Goal: Information Seeking & Learning: Check status

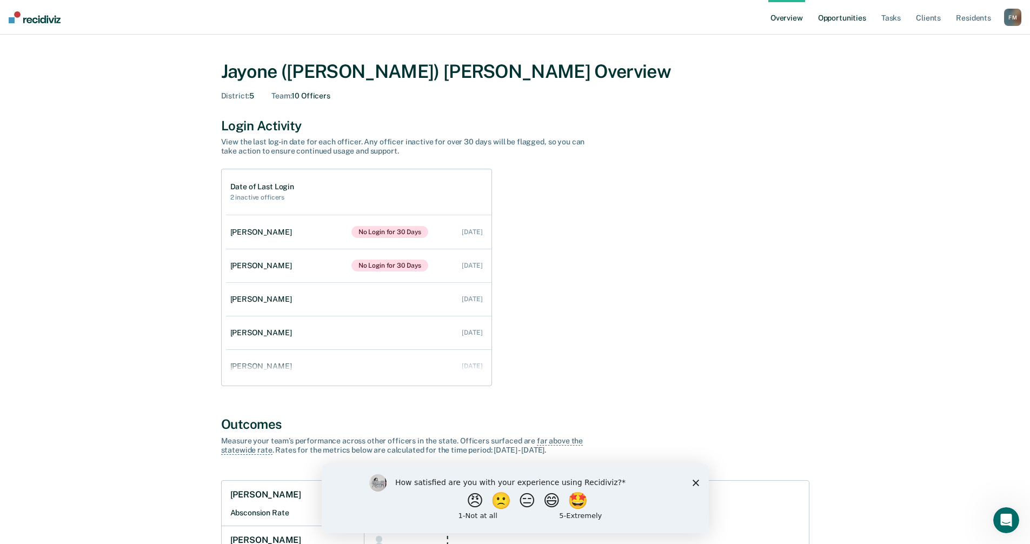
click at [857, 19] on link "Opportunities" at bounding box center [842, 17] width 52 height 35
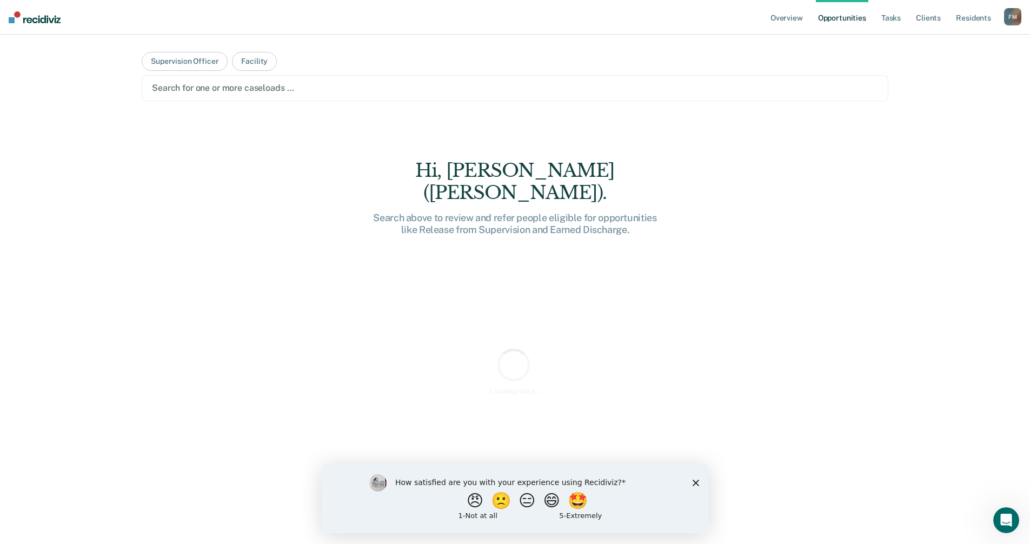
click at [191, 90] on div at bounding box center [515, 88] width 726 height 12
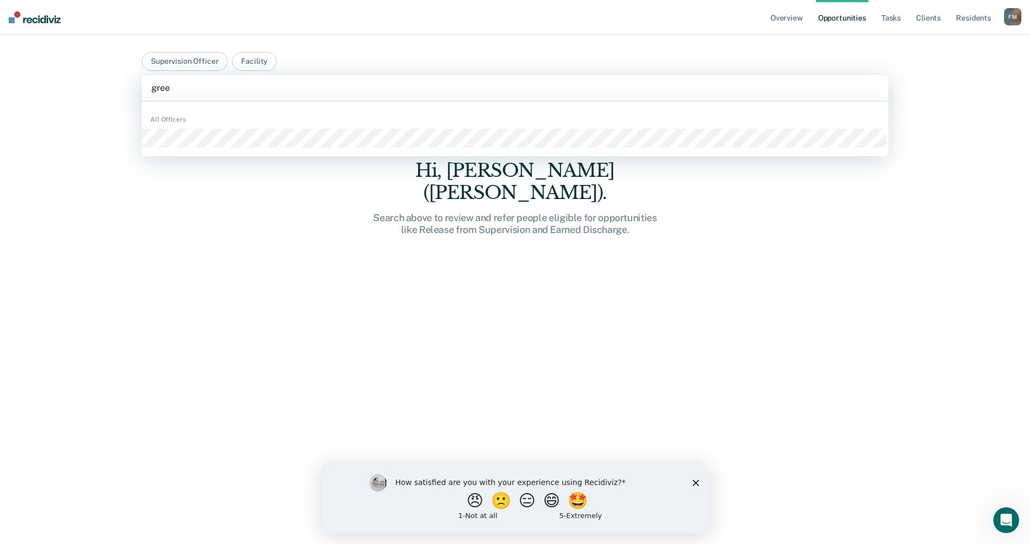
type input "green"
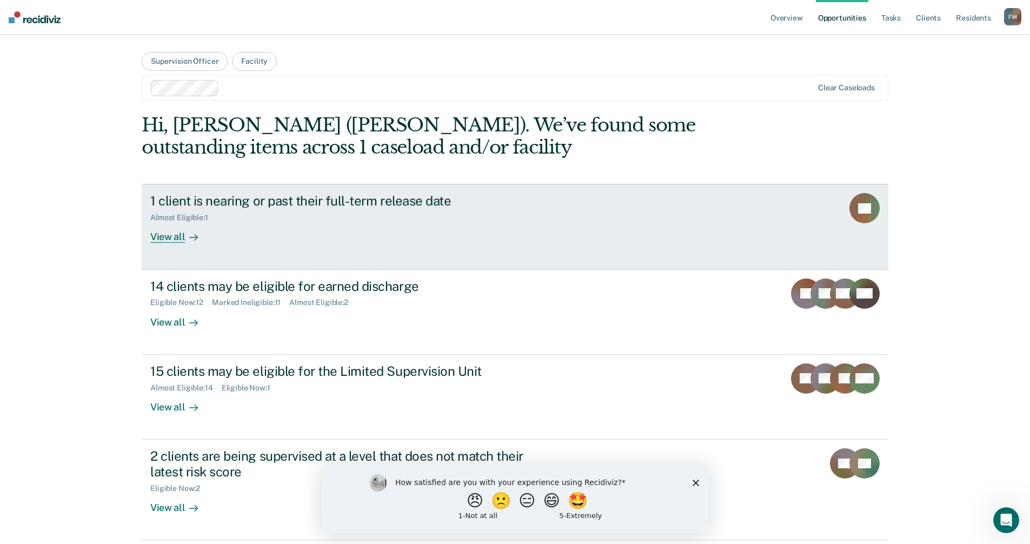
click at [162, 235] on div "View all" at bounding box center [180, 232] width 61 height 21
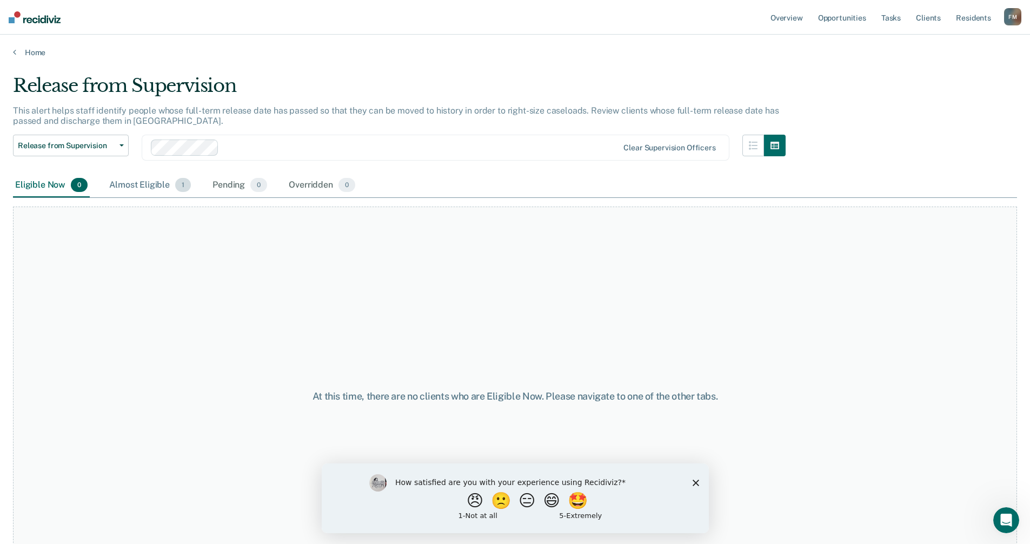
click at [142, 177] on div "Almost Eligible 1" at bounding box center [150, 186] width 86 height 24
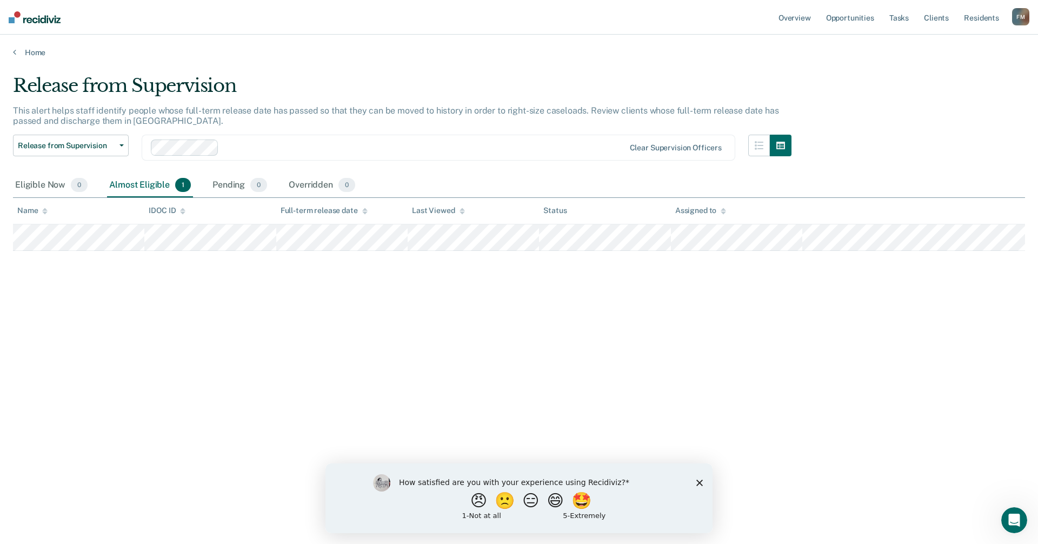
click at [698, 480] on icon "Close survey" at bounding box center [700, 482] width 6 height 6
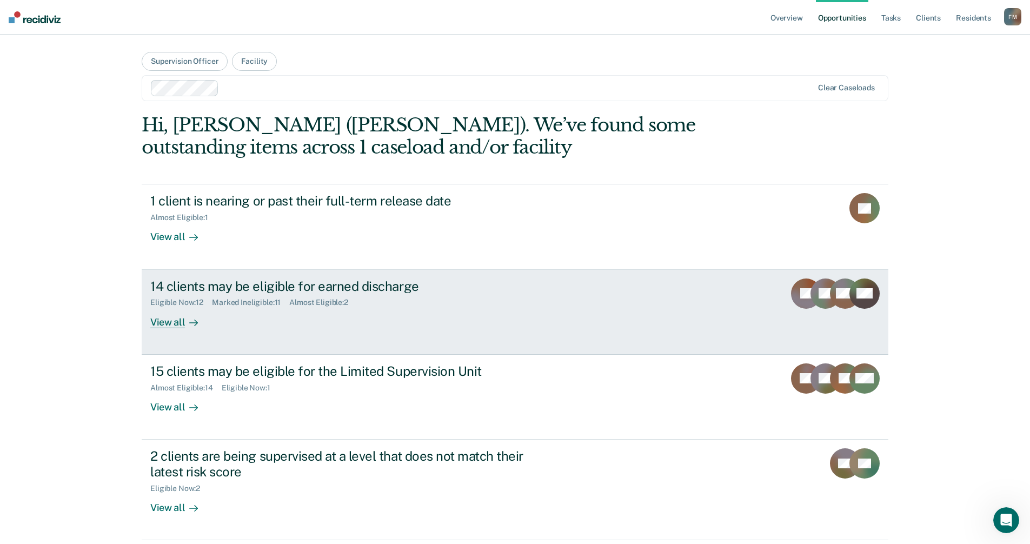
click at [176, 324] on div "View all" at bounding box center [180, 317] width 61 height 21
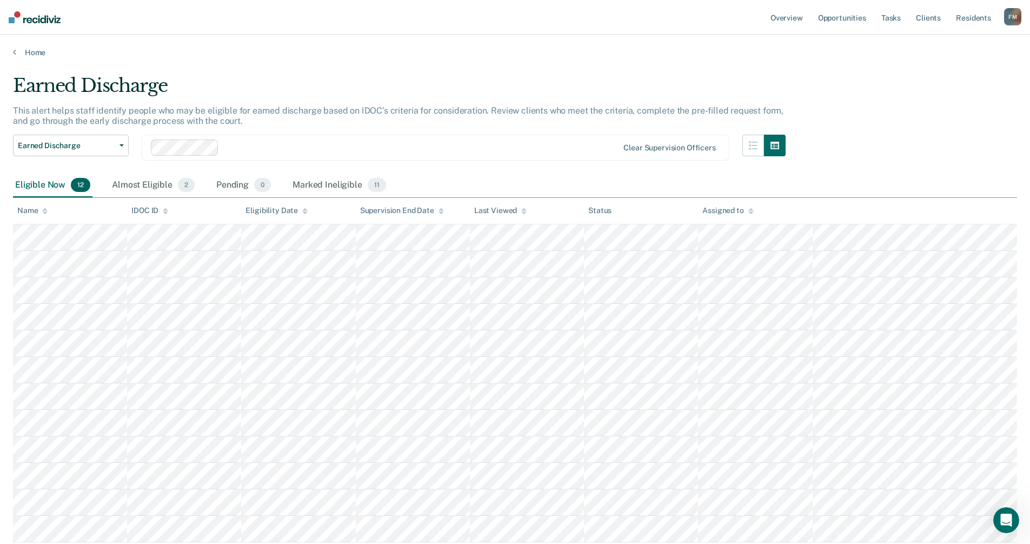
scroll to position [54, 0]
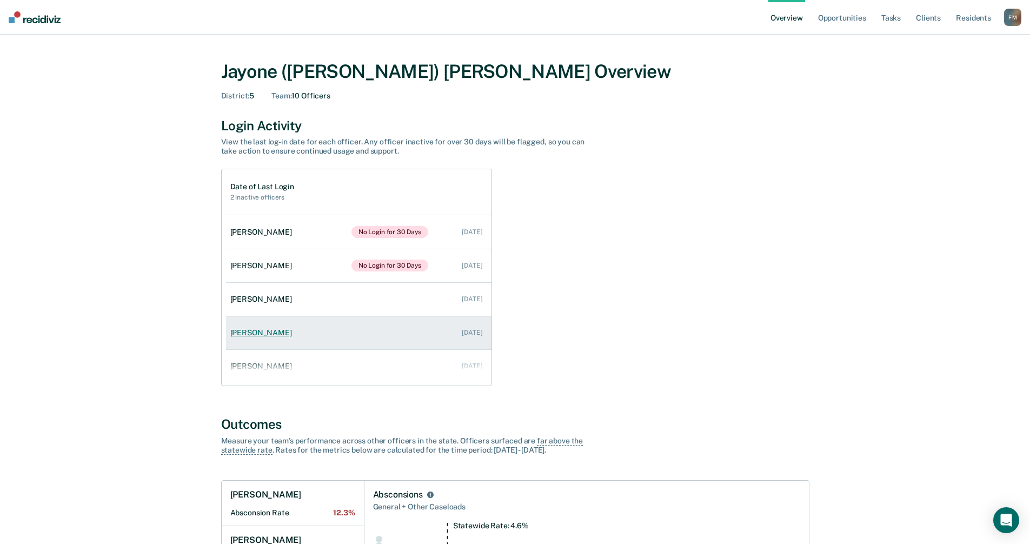
click at [261, 77] on div "[PERSON_NAME]" at bounding box center [263, 332] width 66 height 9
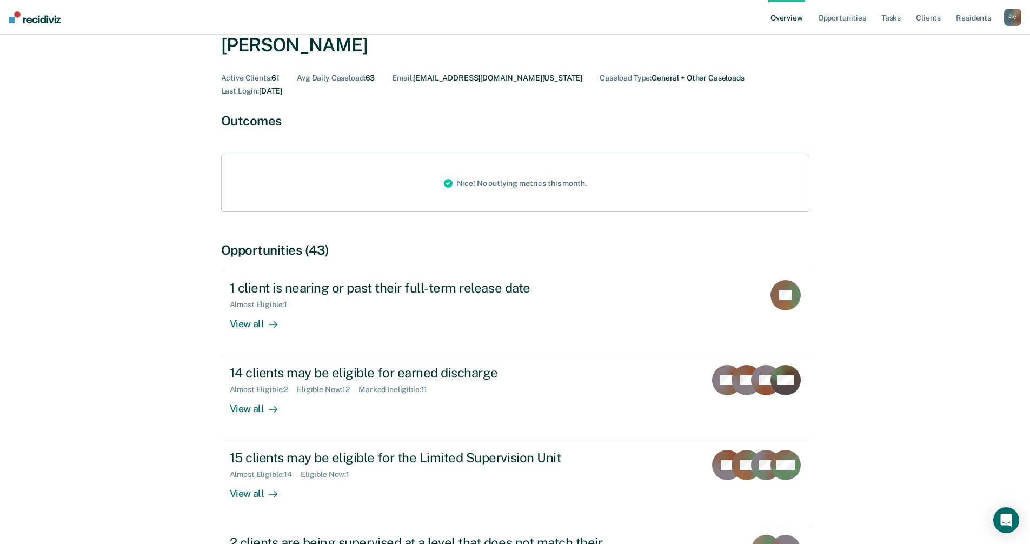
scroll to position [162, 0]
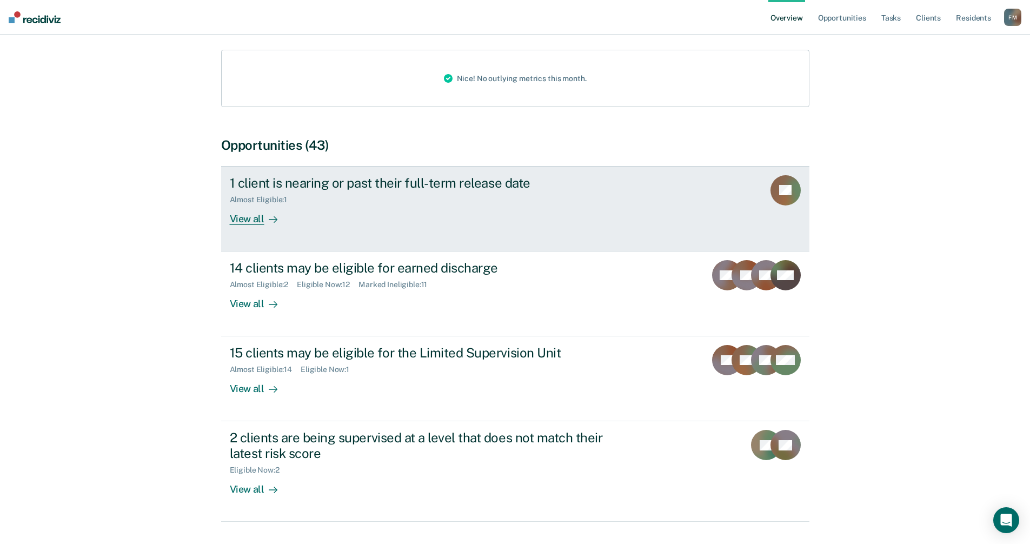
click at [248, 77] on div "View all" at bounding box center [260, 214] width 61 height 21
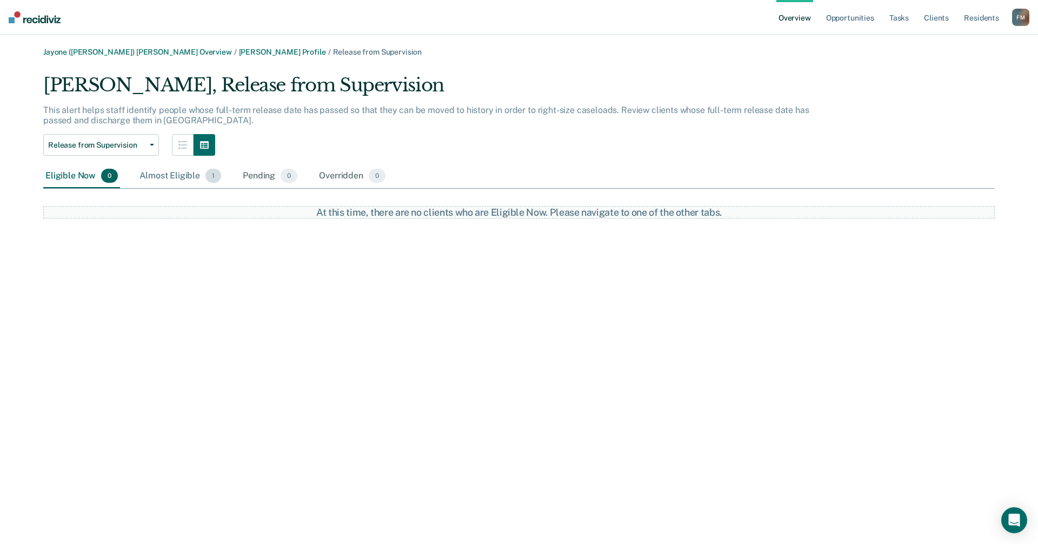
click at [166, 77] on div "Almost Eligible 1" at bounding box center [180, 176] width 86 height 24
